Goal: Obtain resource: Obtain resource

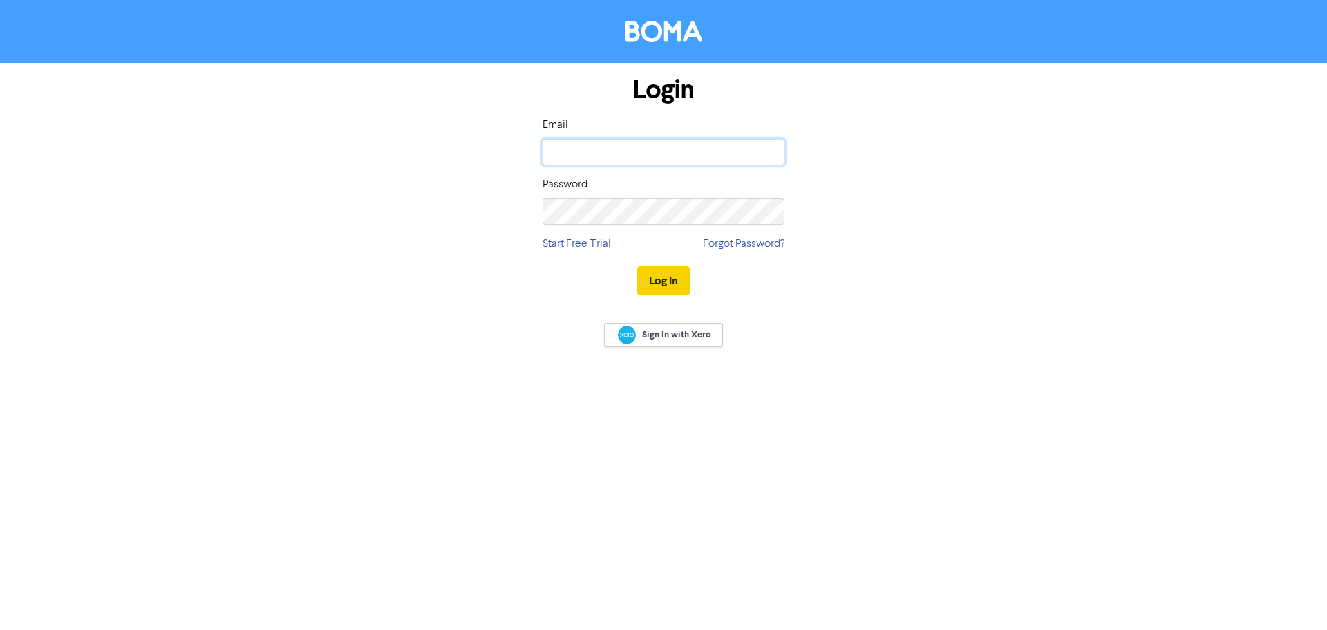
type input "[EMAIL_ADDRESS][DOMAIN_NAME]"
click at [653, 276] on button "Log In" at bounding box center [663, 280] width 53 height 29
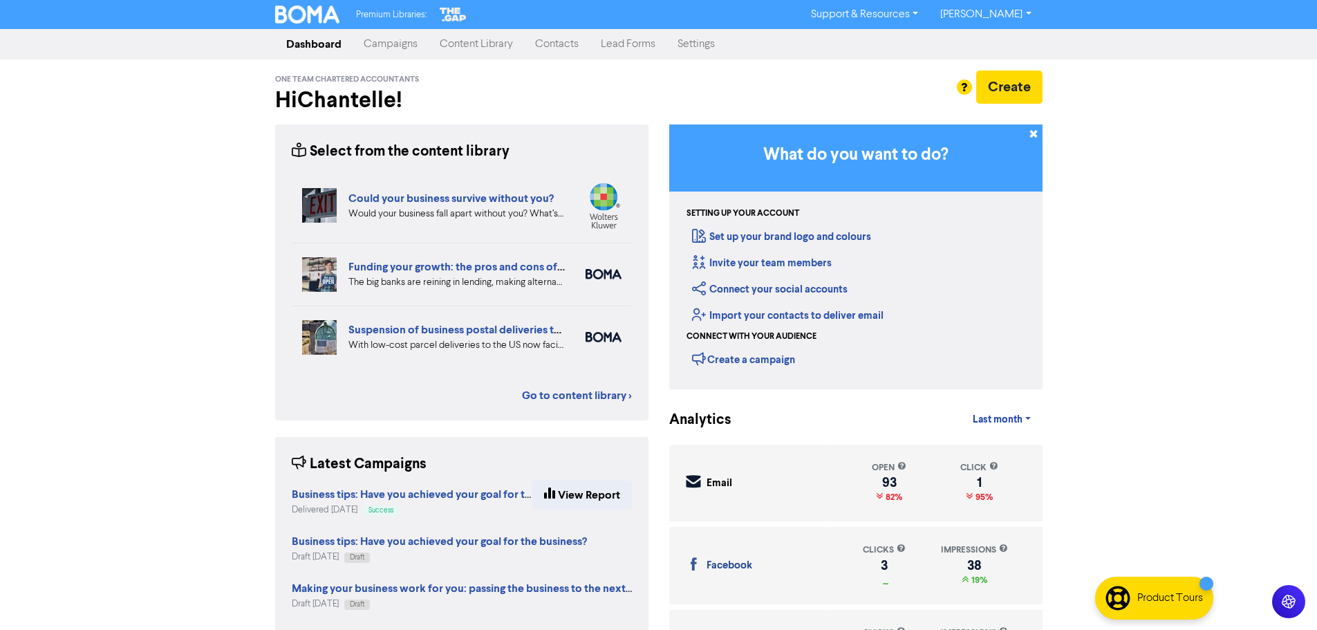
click at [473, 33] on link "Content Library" at bounding box center [475, 44] width 95 height 28
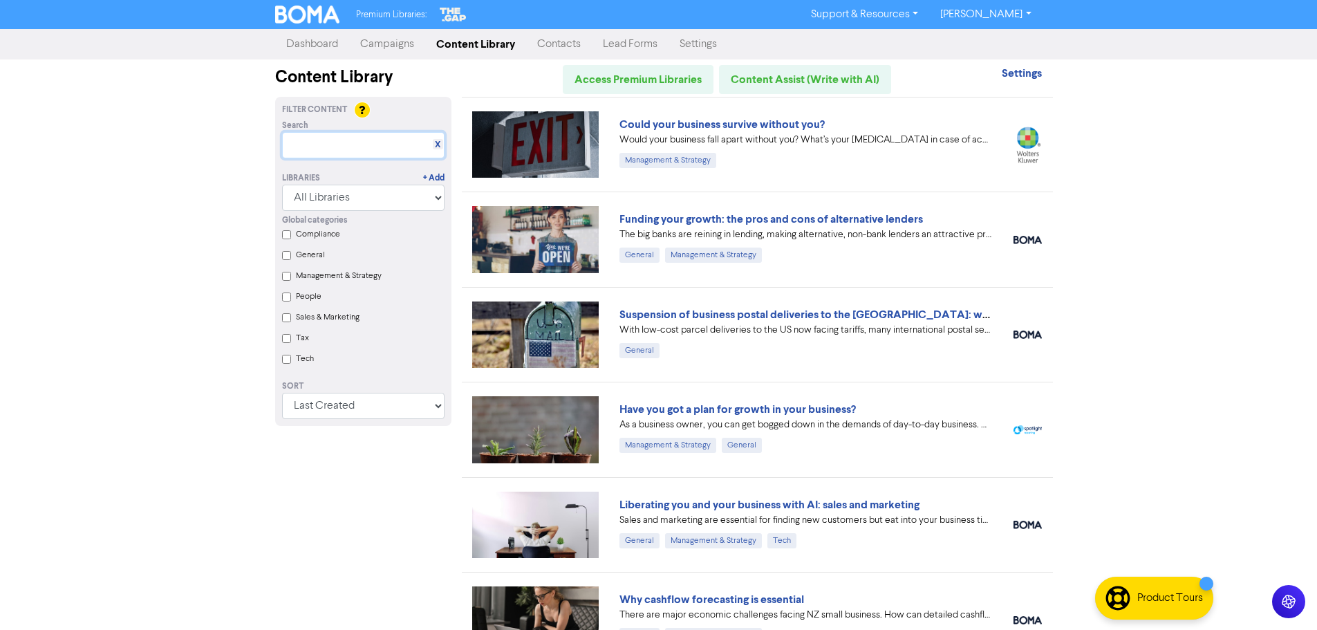
click at [359, 141] on input "text" at bounding box center [363, 145] width 162 height 26
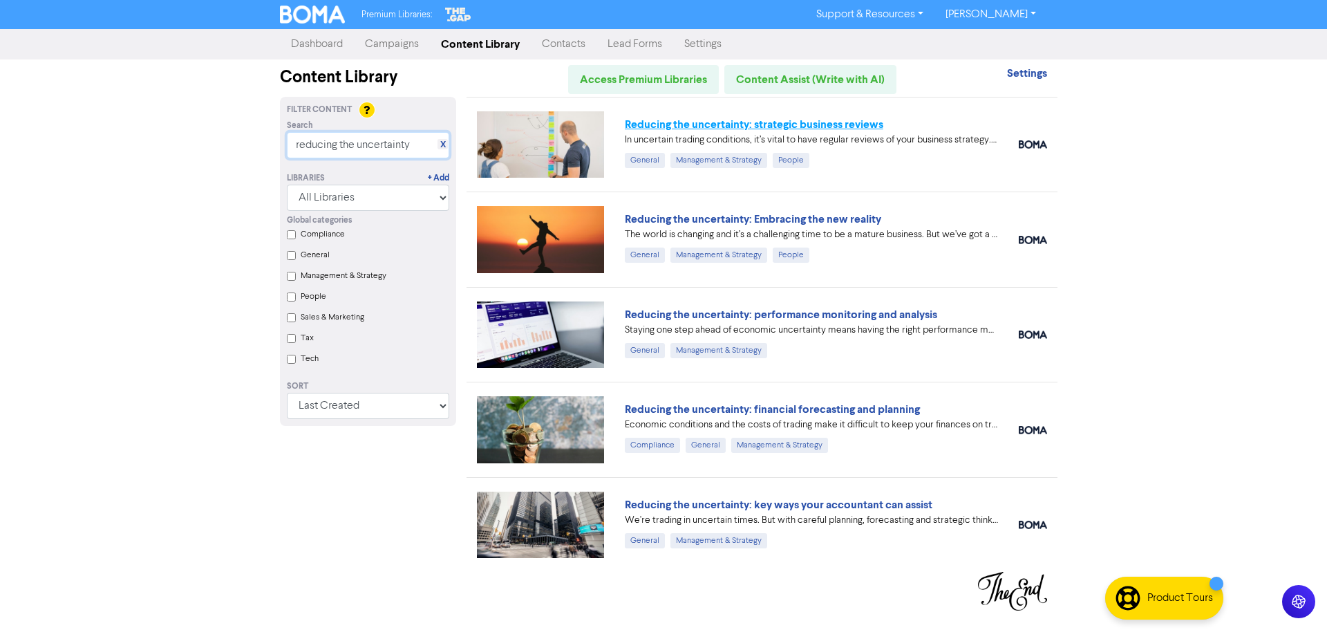
type input "reducing the uncertainty"
click at [800, 122] on link "Reducing the uncertainty: strategic business reviews" at bounding box center [754, 124] width 258 height 14
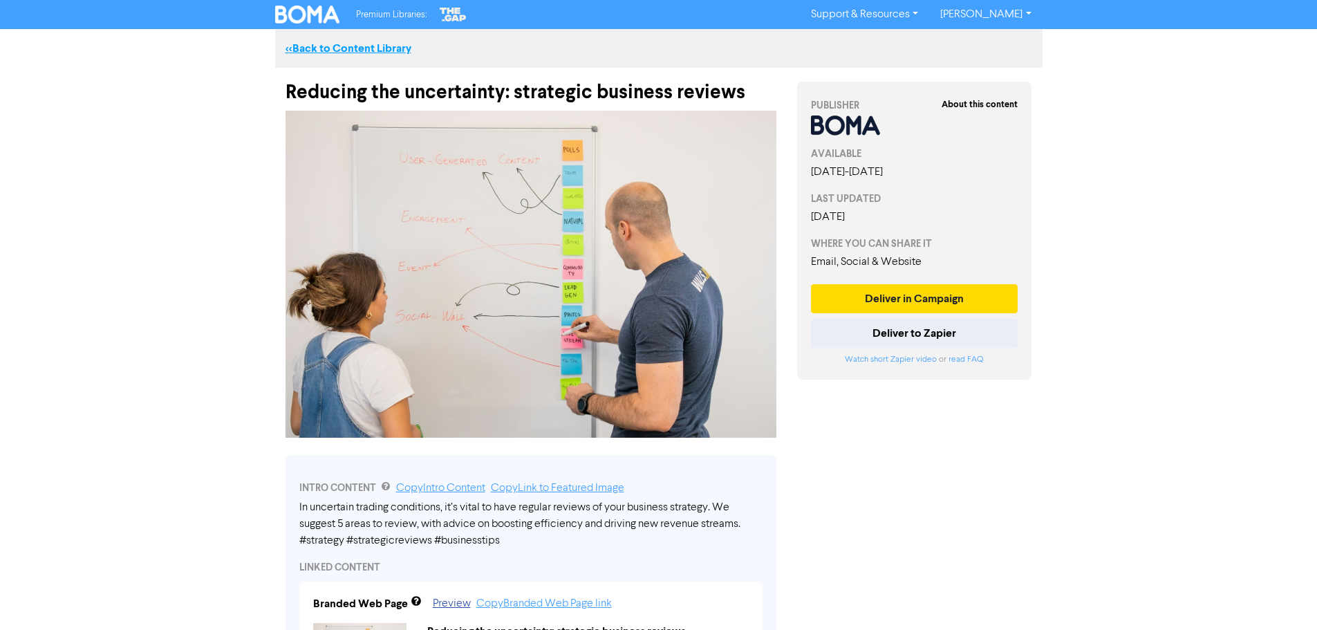
click at [329, 46] on link "<< Back to Content Library" at bounding box center [348, 48] width 126 height 14
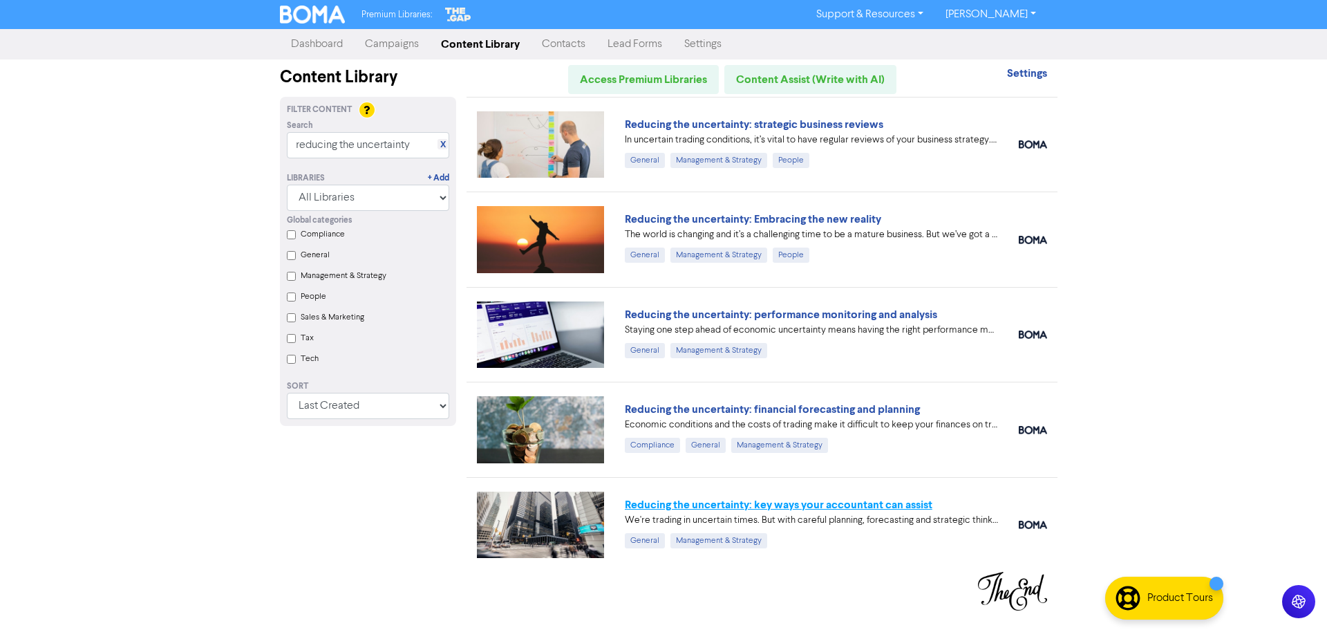
click at [699, 507] on link "Reducing the uncertainty: key ways your accountant can assist" at bounding box center [779, 505] width 308 height 14
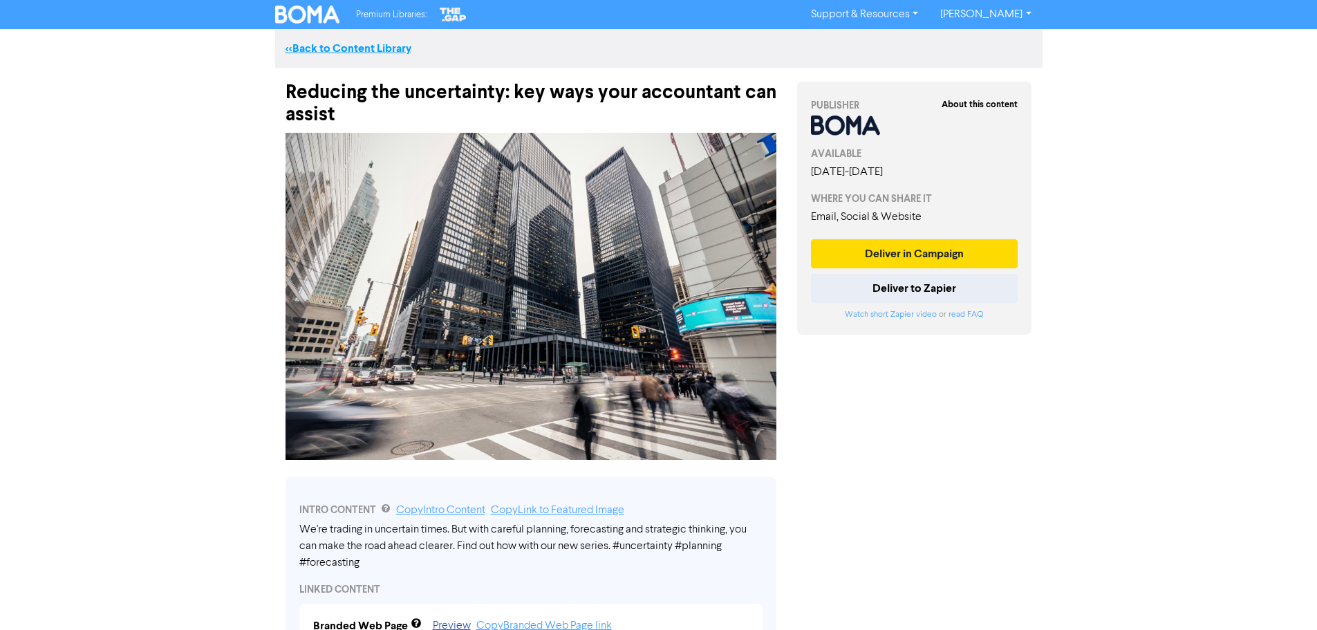
click at [320, 44] on link "<< Back to Content Library" at bounding box center [348, 48] width 126 height 14
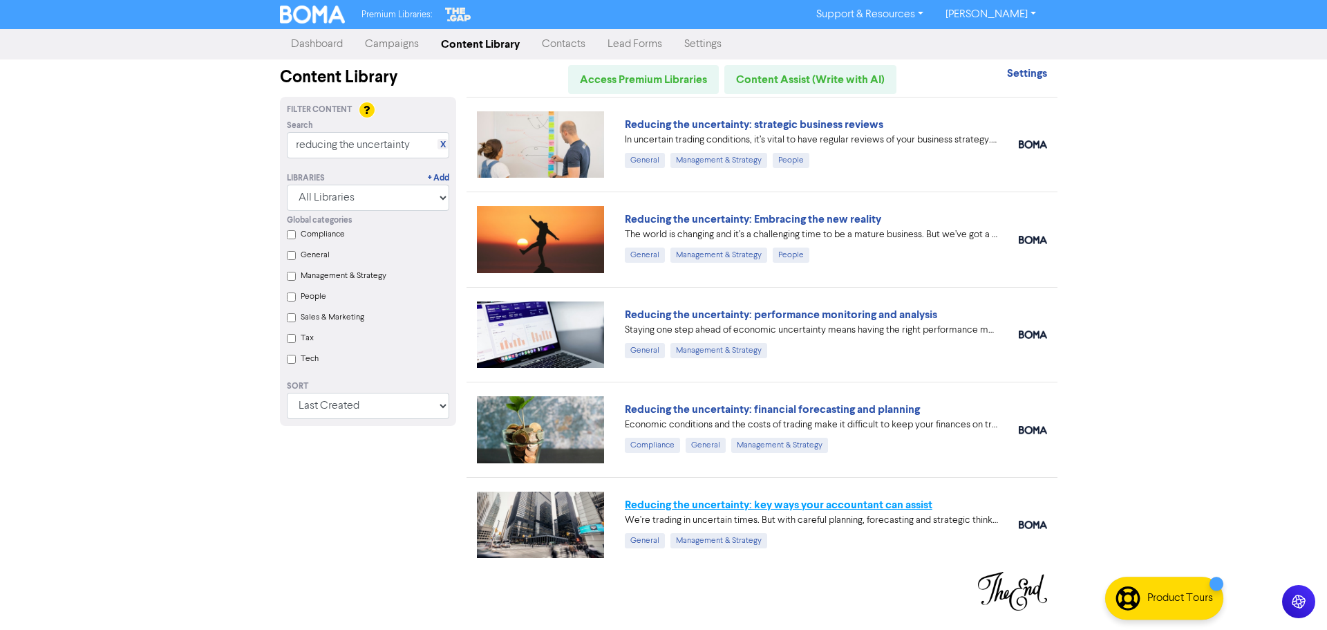
click at [788, 503] on link "Reducing the uncertainty: key ways your accountant can assist" at bounding box center [779, 505] width 308 height 14
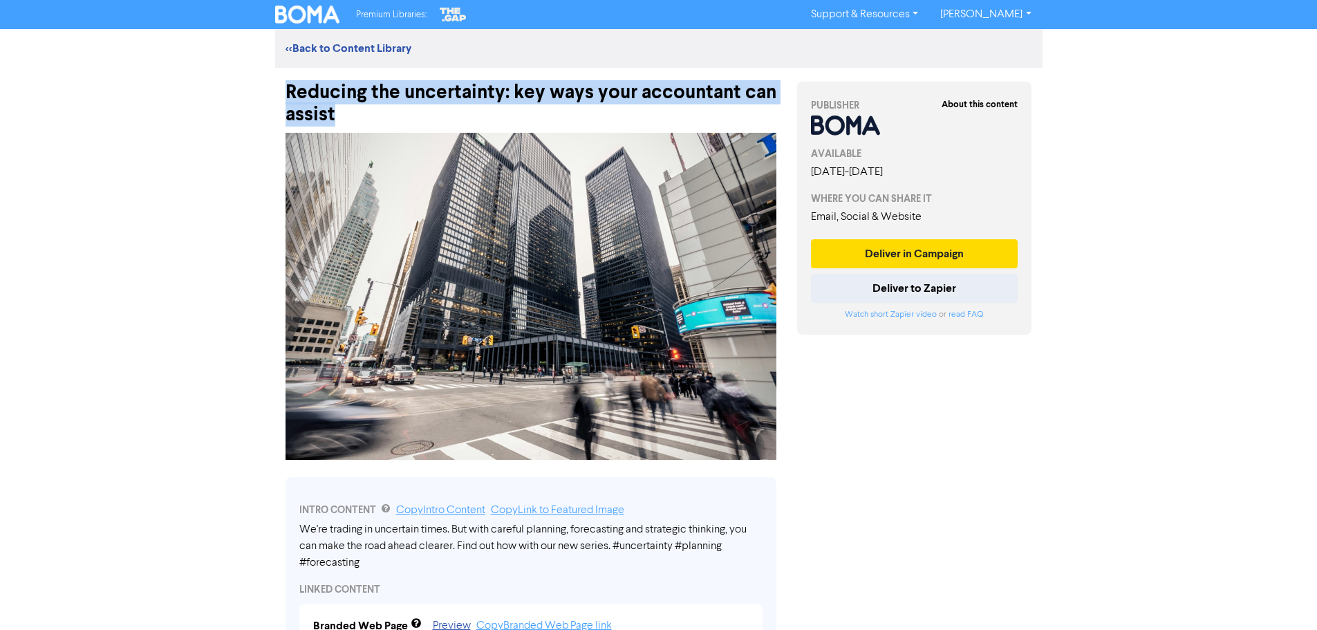
drag, startPoint x: 348, startPoint y: 116, endPoint x: 249, endPoint y: 93, distance: 101.4
click at [249, 93] on div "Premium Libraries: Support & Resources Video Tutorials FAQ & Guides Marketing E…" at bounding box center [658, 315] width 1317 height 630
copy div "Reducing the uncertainty: key ways your accountant can assist"
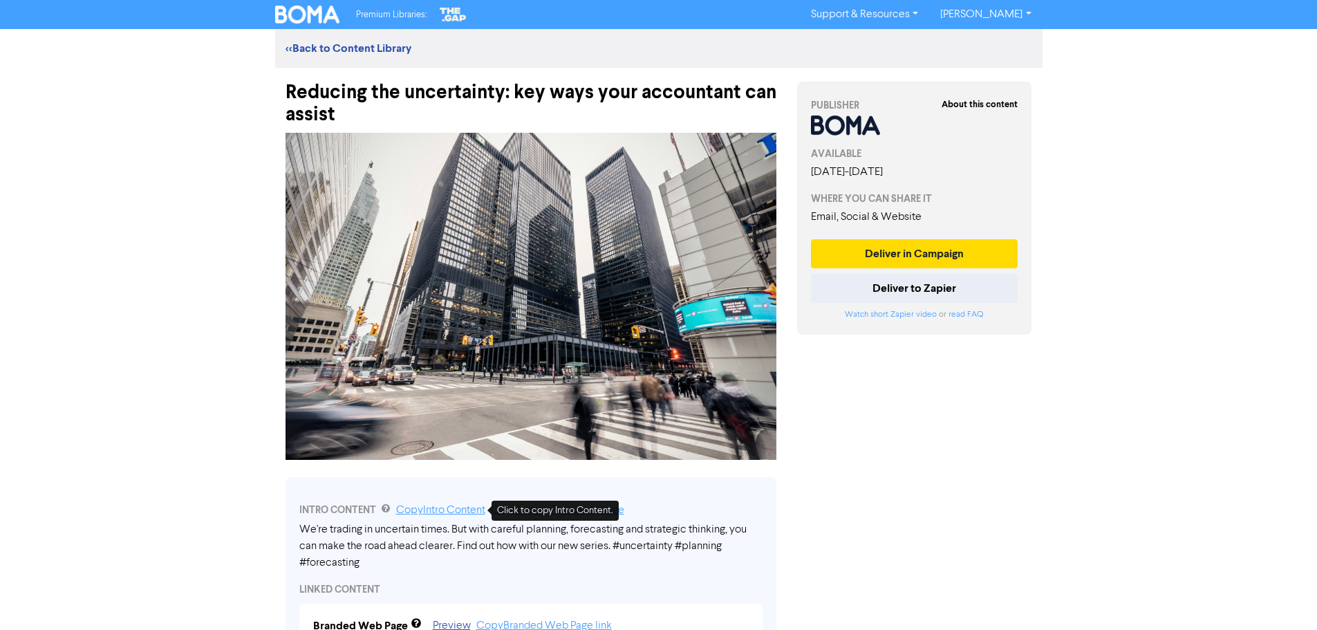
click at [445, 507] on link "Copy Intro Content" at bounding box center [440, 509] width 89 height 11
click at [737, 368] on img at bounding box center [530, 296] width 491 height 327
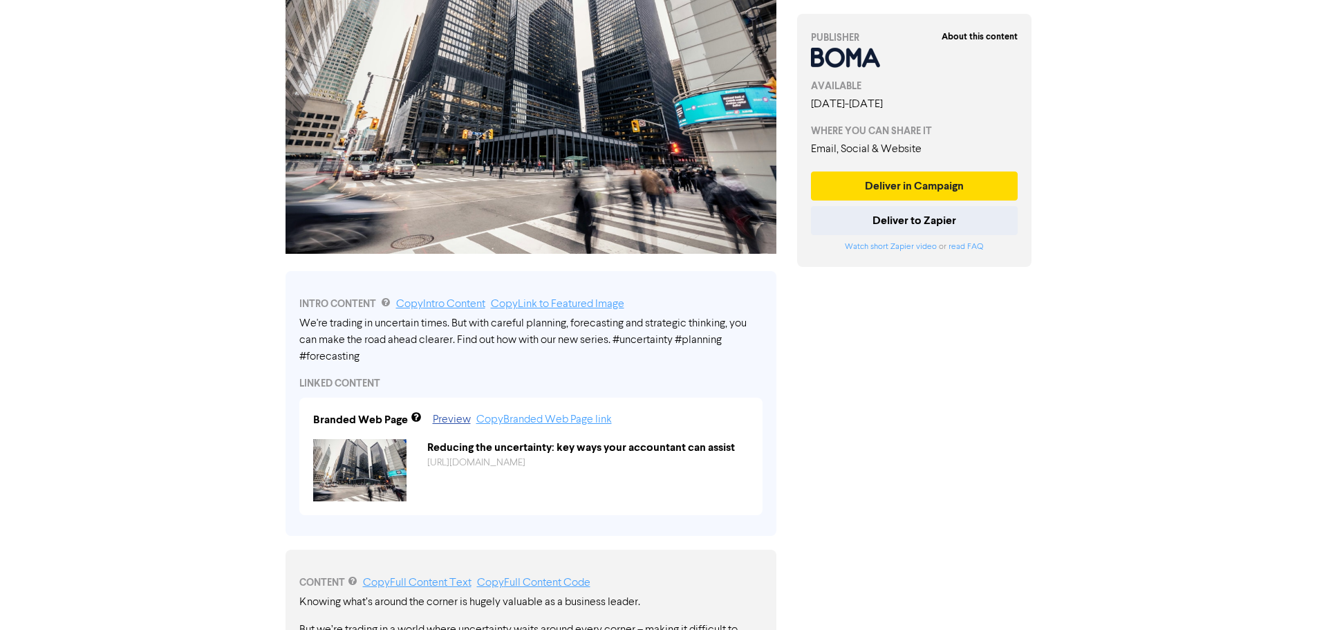
scroll to position [207, 0]
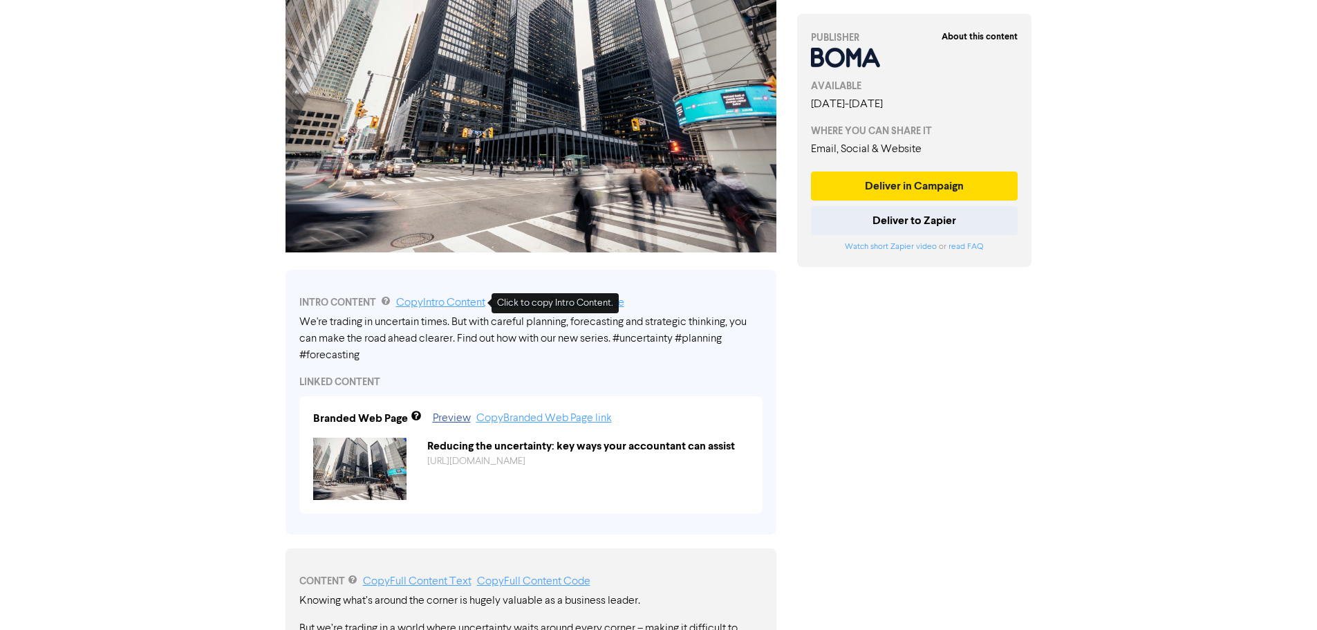
click at [429, 305] on link "Copy Intro Content" at bounding box center [440, 302] width 89 height 11
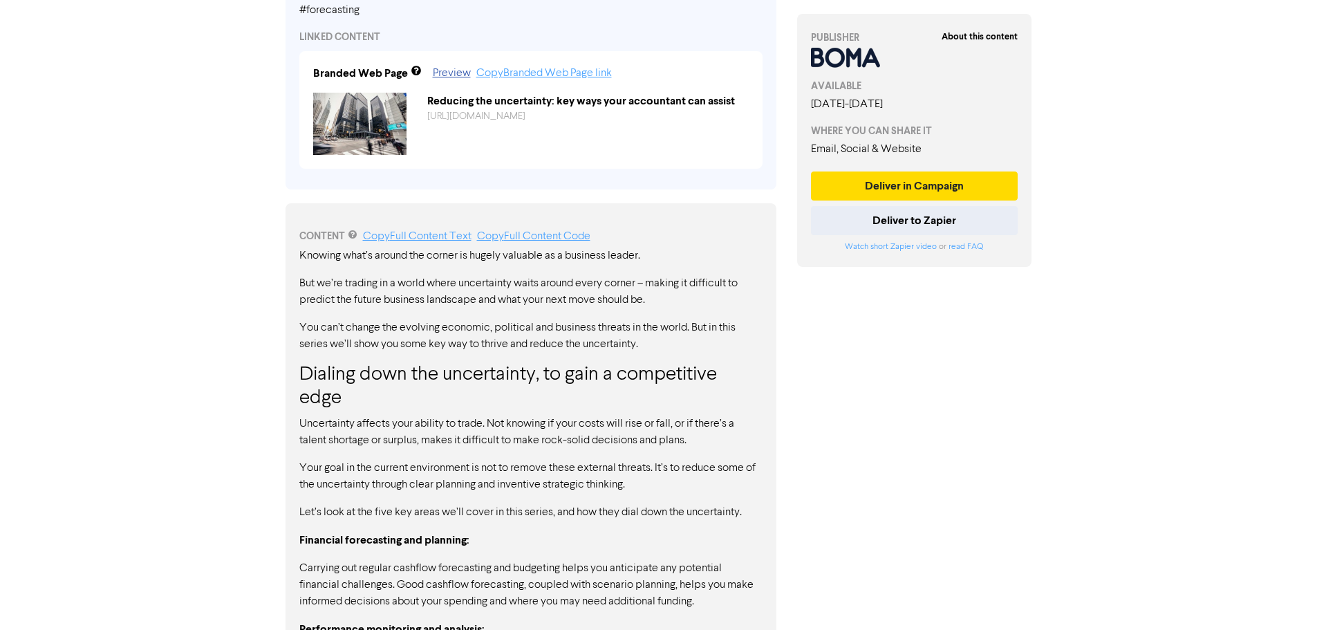
scroll to position [553, 0]
click at [399, 237] on link "Copy Full Content Text" at bounding box center [417, 235] width 108 height 11
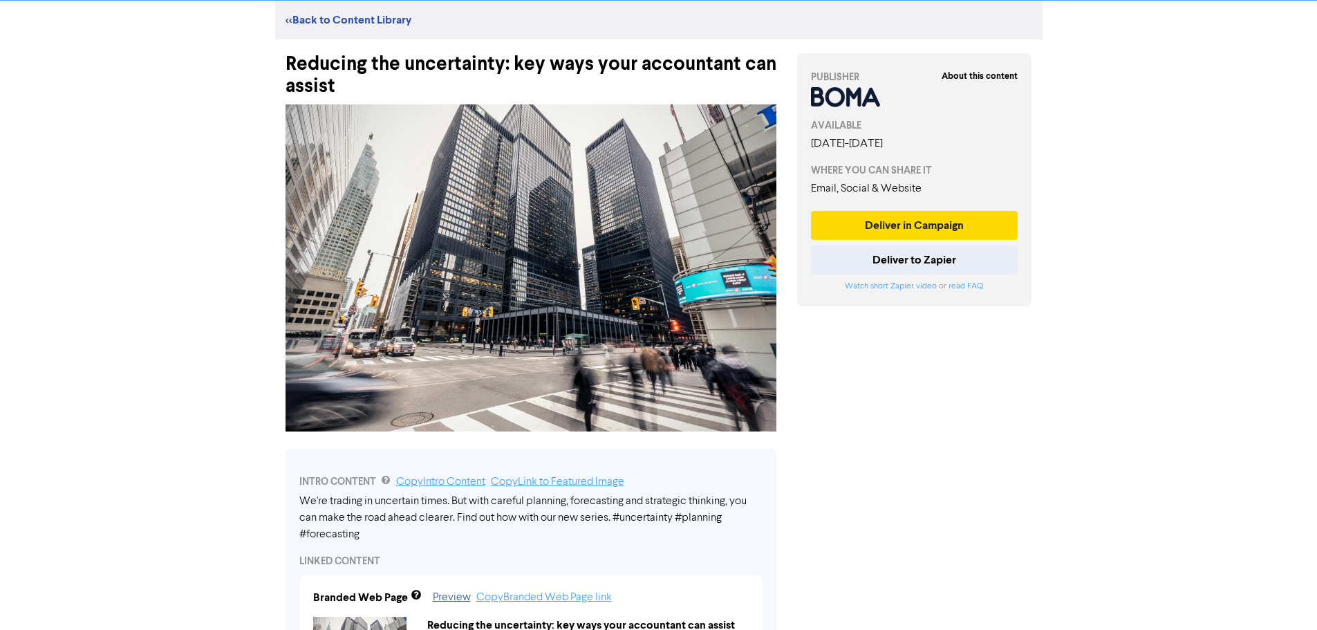
scroll to position [0, 0]
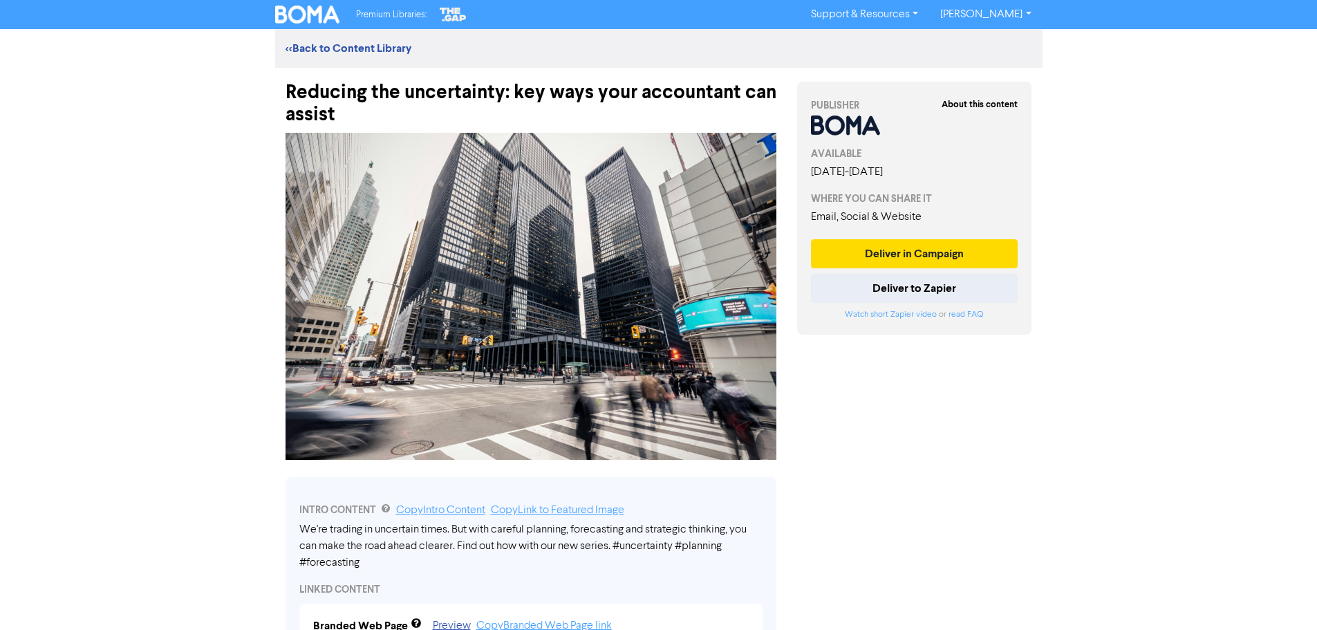
drag, startPoint x: 616, startPoint y: 545, endPoint x: 698, endPoint y: 546, distance: 82.2
click at [698, 546] on div "We're trading in uncertain times. But with careful planning, forecasting and st…" at bounding box center [530, 546] width 463 height 50
drag, startPoint x: 618, startPoint y: 545, endPoint x: 715, endPoint y: 556, distance: 97.3
click at [715, 556] on div "We're trading in uncertain times. But with careful planning, forecasting and st…" at bounding box center [530, 546] width 463 height 50
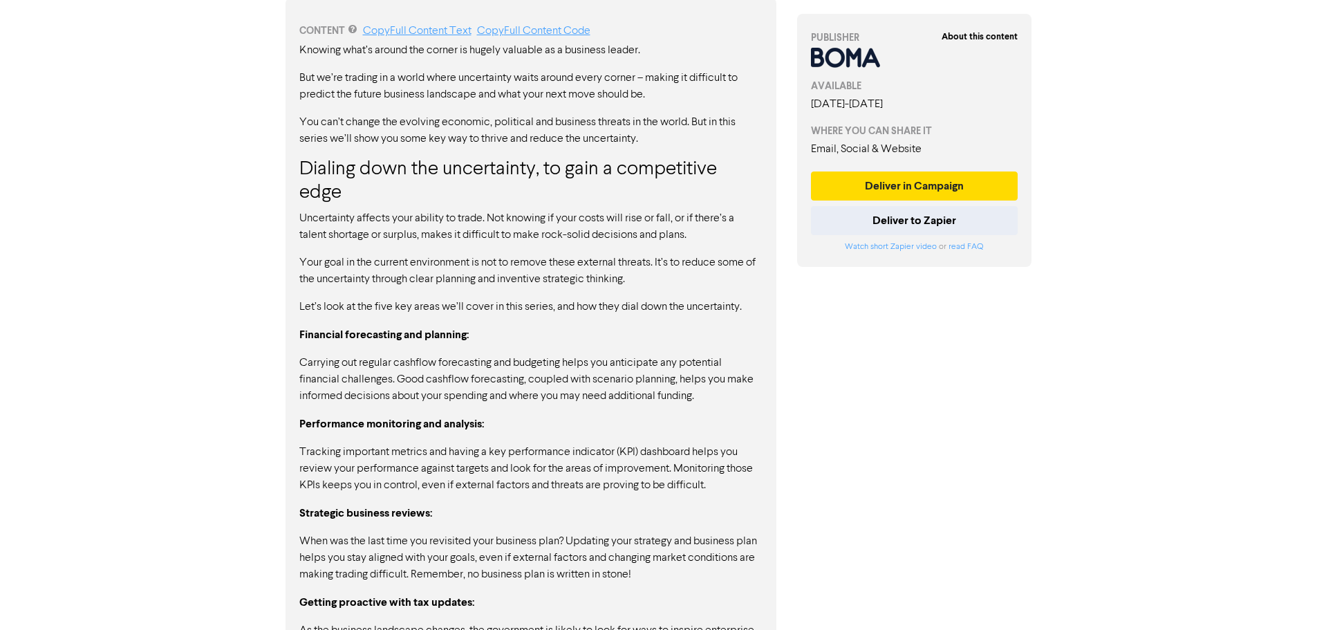
scroll to position [719, 0]
